Goal: Information Seeking & Learning: Learn about a topic

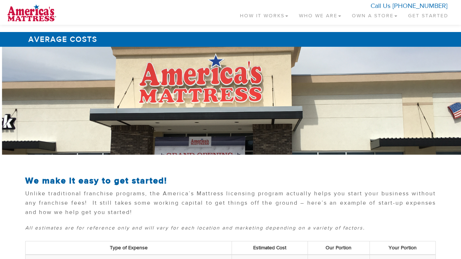
scroll to position [283, 0]
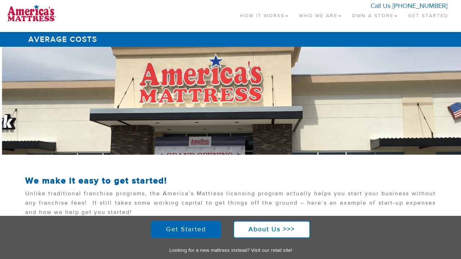
scroll to position [279, 0]
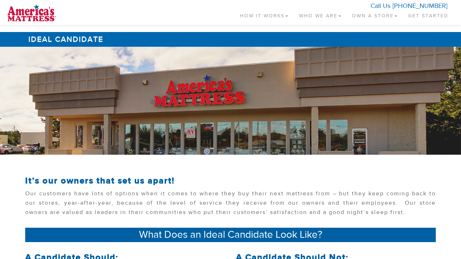
scroll to position [235, 0]
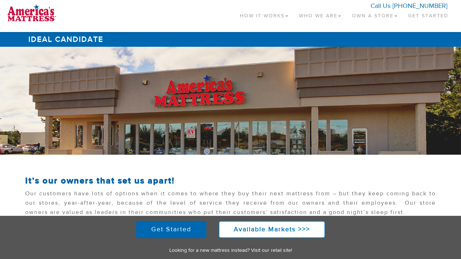
scroll to position [233, 0]
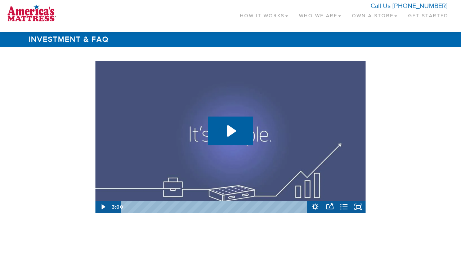
scroll to position [1077, 0]
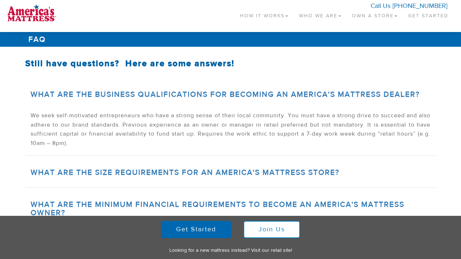
scroll to position [355, 0]
